Goal: Task Accomplishment & Management: Manage account settings

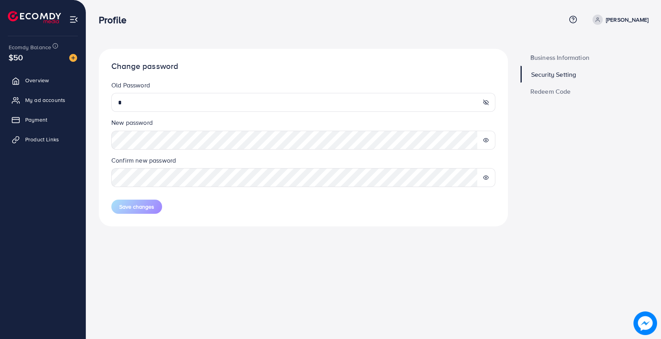
click at [486, 103] on line at bounding box center [485, 102] width 5 height 5
click at [486, 103] on icon at bounding box center [486, 103] width 6 height 6
click at [487, 138] on icon at bounding box center [486, 140] width 6 height 6
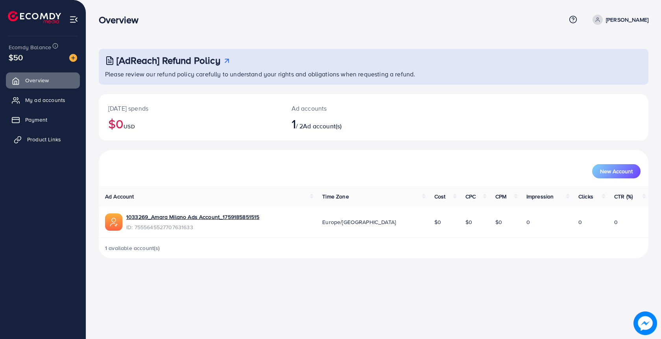
click at [40, 144] on link "Product Links" at bounding box center [43, 139] width 74 height 16
